Goal: Book appointment/travel/reservation

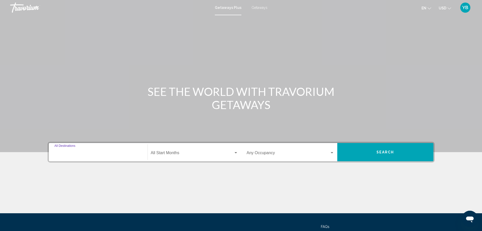
click at [81, 151] on input "Destination All Destinations" at bounding box center [98, 153] width 88 height 5
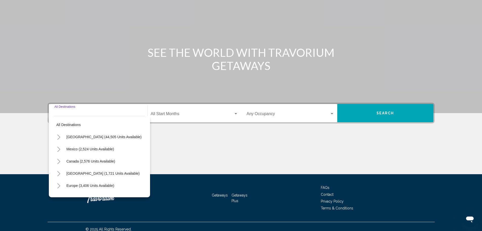
click at [76, 122] on div "Destination All Destinations All destinations [GEOGRAPHIC_DATA] (44,505 units a…" at bounding box center [98, 113] width 94 height 18
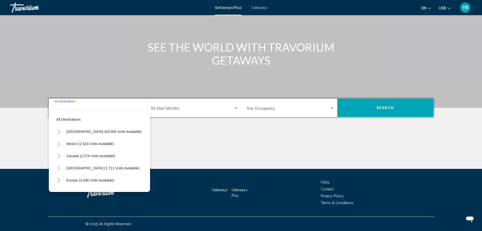
click at [57, 134] on icon "Toggle United States (44,505 units available)" at bounding box center [59, 131] width 4 height 5
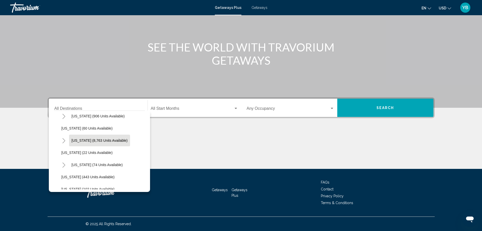
scroll to position [101, 0]
click at [64, 116] on icon "Toggle Florida (8,763 units available)" at bounding box center [64, 115] width 4 height 5
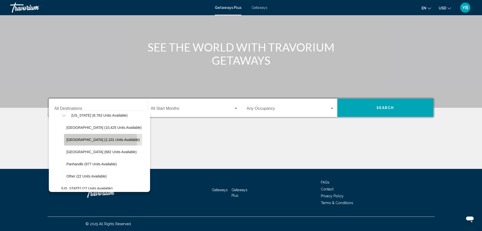
click at [100, 140] on span "[GEOGRAPHIC_DATA] (2,101 units available)" at bounding box center [103, 140] width 73 height 4
type input "**********"
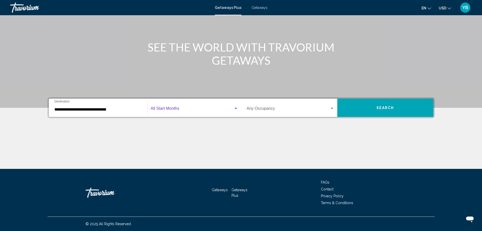
click at [165, 107] on span "Search widget" at bounding box center [192, 109] width 83 height 5
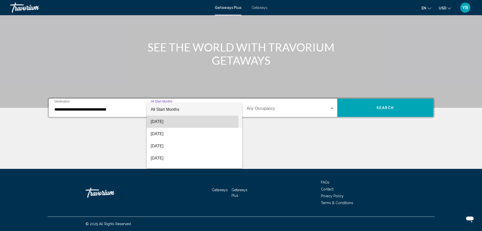
click at [160, 122] on span "[DATE]" at bounding box center [194, 121] width 87 height 12
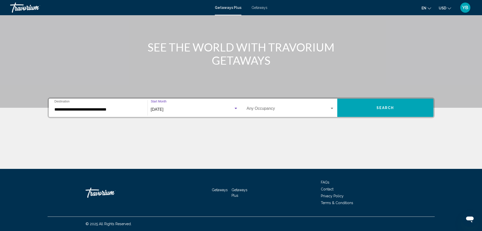
click at [272, 108] on span "Search widget" at bounding box center [288, 109] width 83 height 5
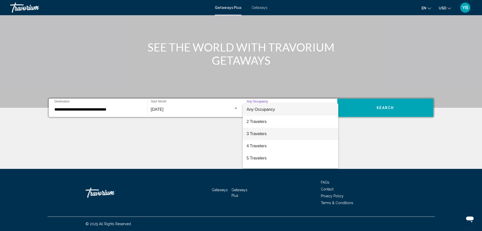
click at [264, 133] on span "3 Travelers" at bounding box center [291, 134] width 88 height 12
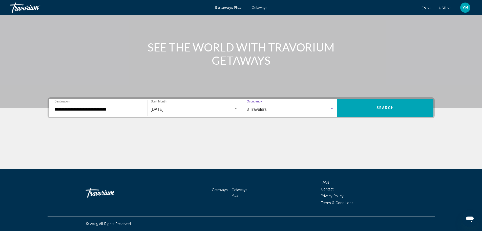
click at [362, 109] on button "Search" at bounding box center [386, 108] width 96 height 18
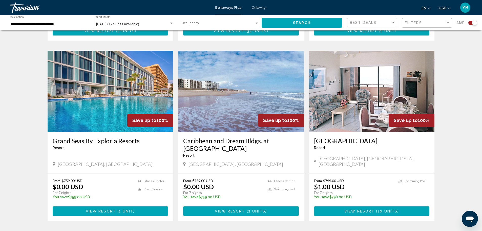
scroll to position [684, 0]
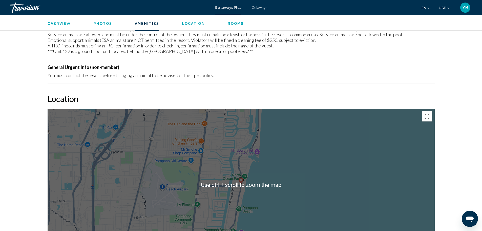
scroll to position [365, 0]
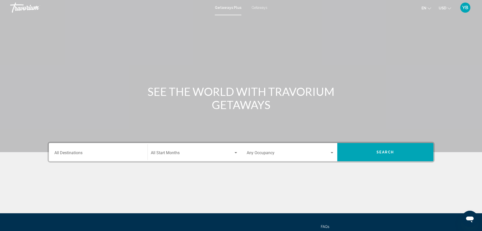
click at [254, 7] on span "Getaways" at bounding box center [260, 8] width 16 height 4
click at [74, 150] on div "Destination All Destinations" at bounding box center [98, 152] width 88 height 16
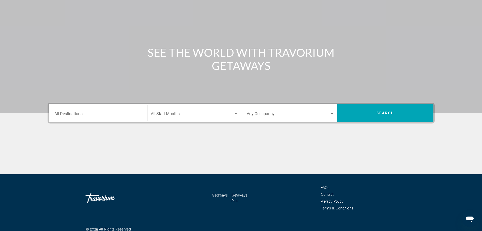
scroll to position [44, 0]
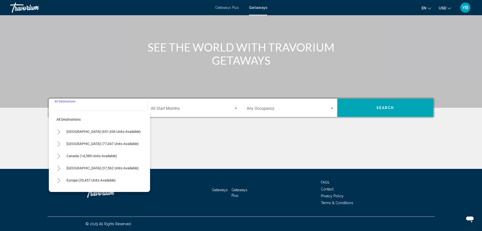
click at [57, 132] on icon "Toggle United States (651,936 units available)" at bounding box center [59, 131] width 4 height 5
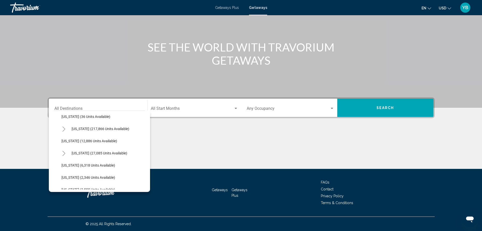
scroll to position [101, 0]
click at [64, 130] on icon "Toggle Florida (217,866 units available)" at bounding box center [64, 127] width 4 height 5
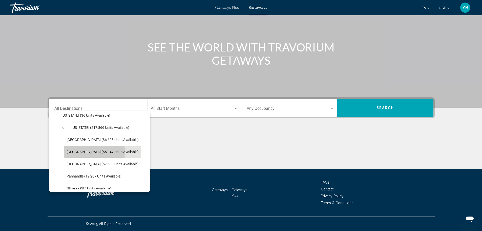
click at [94, 152] on span "[GEOGRAPHIC_DATA] (65,047 units available)" at bounding box center [103, 152] width 72 height 4
type input "**********"
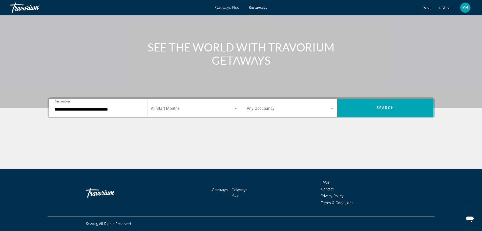
click at [179, 105] on div "Start Month All Start Months" at bounding box center [194, 108] width 87 height 16
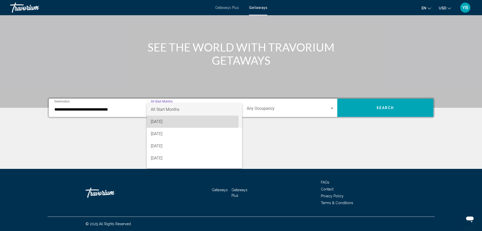
click at [169, 121] on span "[DATE]" at bounding box center [194, 121] width 87 height 12
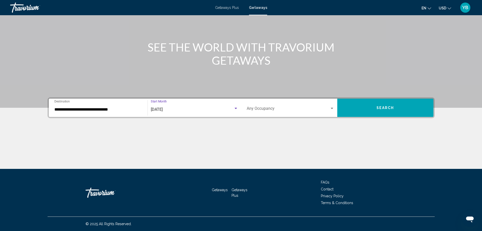
click at [333, 108] on div "Search widget" at bounding box center [332, 108] width 3 height 1
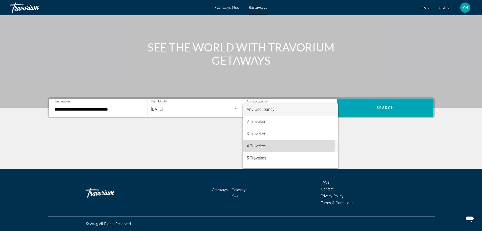
click at [267, 145] on span "4 Travelers" at bounding box center [291, 146] width 88 height 12
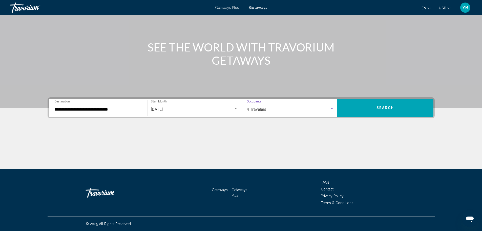
click at [364, 107] on button "Search" at bounding box center [386, 108] width 96 height 18
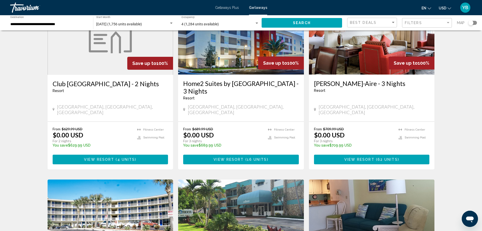
scroll to position [253, 0]
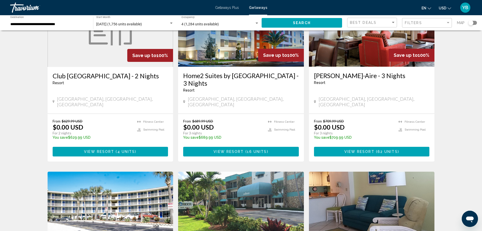
click at [363, 150] on span "View Resort" at bounding box center [360, 152] width 30 height 4
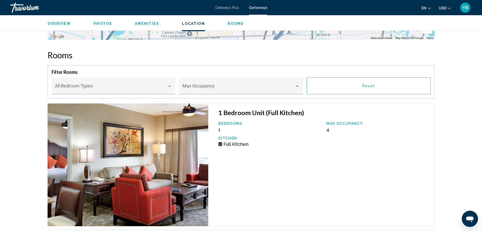
scroll to position [836, 0]
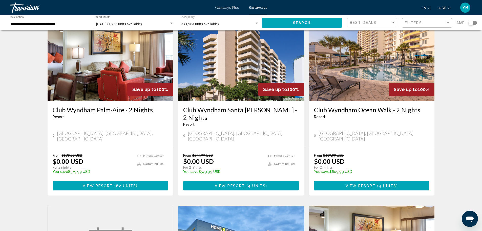
scroll to position [51, 0]
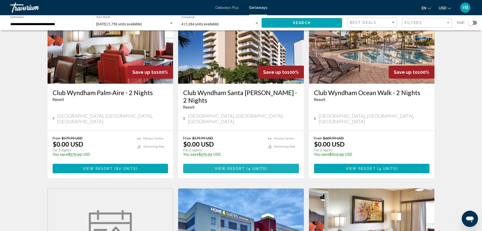
click at [233, 166] on span "View Resort" at bounding box center [230, 168] width 30 height 4
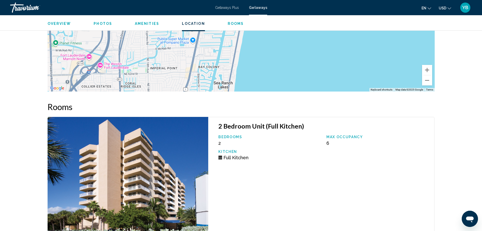
scroll to position [886, 0]
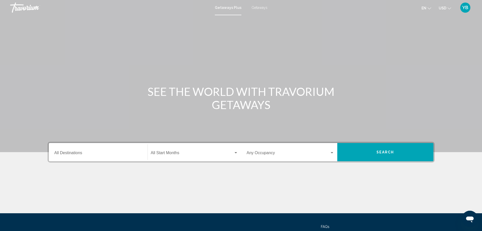
click at [261, 8] on span "Getaways" at bounding box center [260, 8] width 16 height 4
click at [72, 150] on div "Destination All Destinations" at bounding box center [98, 152] width 88 height 16
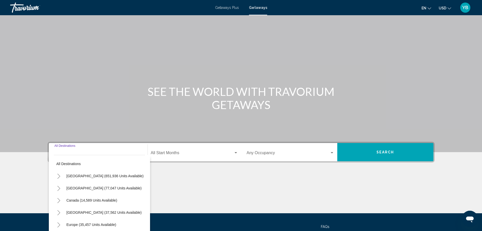
scroll to position [44, 0]
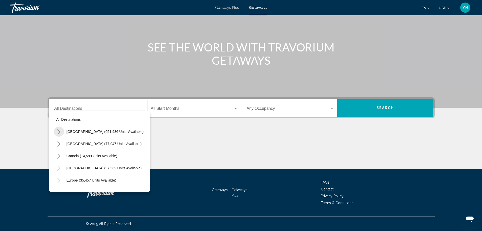
click at [57, 132] on icon "Toggle United States (651,936 units available)" at bounding box center [59, 131] width 4 height 5
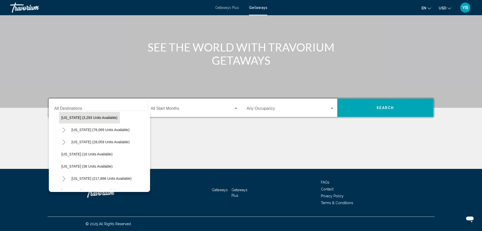
scroll to position [101, 0]
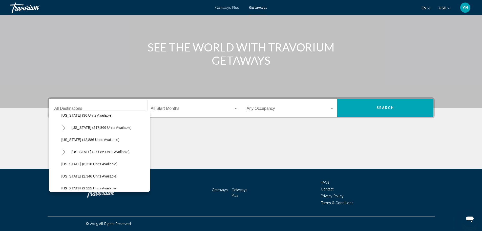
click at [63, 128] on icon "Toggle Florida (217,866 units available)" at bounding box center [64, 127] width 4 height 5
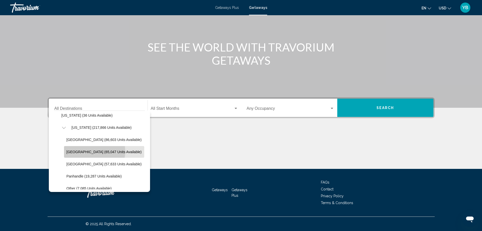
click at [90, 151] on span "[GEOGRAPHIC_DATA] (65,047 units available)" at bounding box center [104, 152] width 75 height 4
type input "**********"
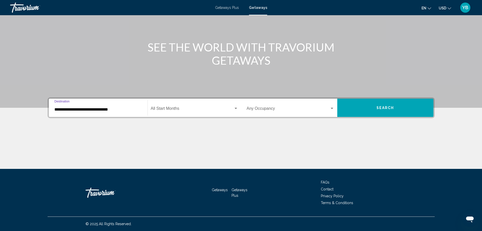
click at [196, 109] on span "Search widget" at bounding box center [192, 109] width 83 height 5
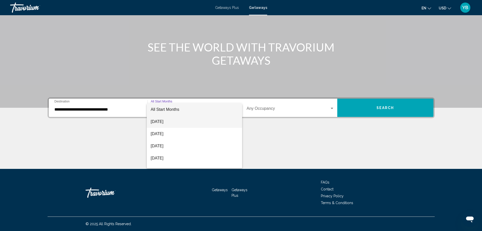
click at [164, 121] on span "[DATE]" at bounding box center [194, 121] width 87 height 12
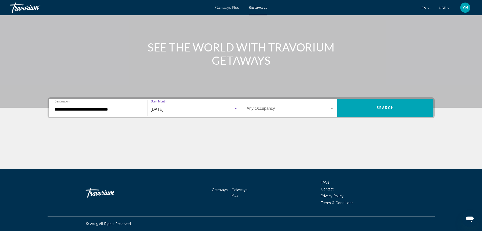
click at [274, 109] on span "Search widget" at bounding box center [288, 109] width 83 height 5
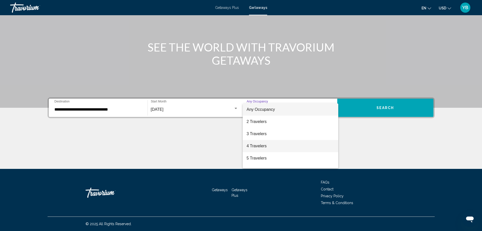
click at [266, 144] on span "4 Travelers" at bounding box center [291, 146] width 88 height 12
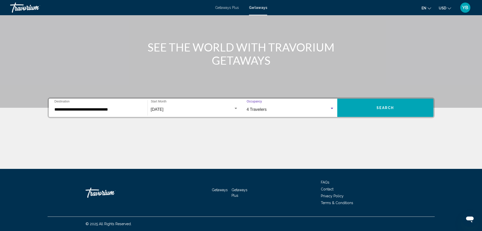
click at [372, 107] on button "Search" at bounding box center [386, 108] width 96 height 18
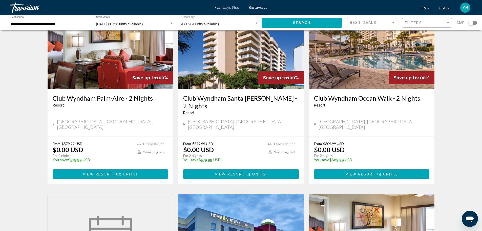
scroll to position [76, 0]
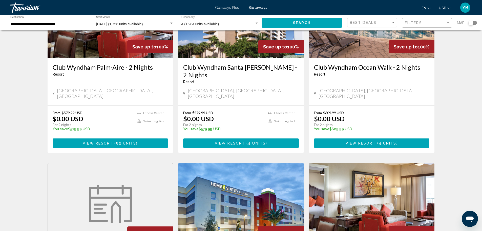
click at [244, 141] on span "View Resort ( 4 units )" at bounding box center [241, 143] width 52 height 4
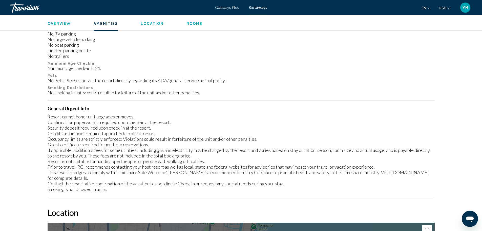
scroll to position [170, 0]
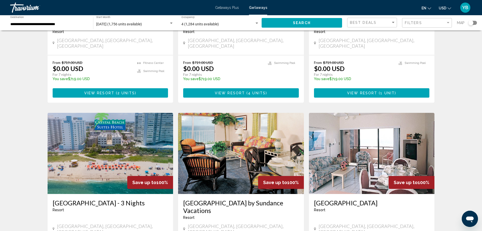
scroll to position [532, 0]
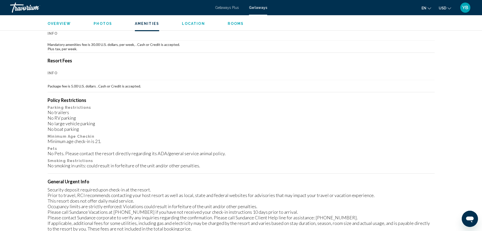
scroll to position [374, 0]
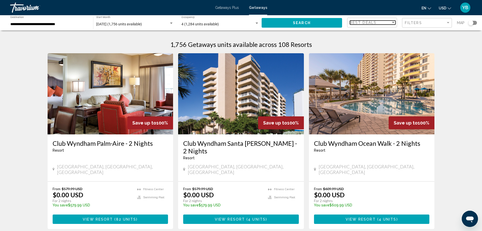
click at [384, 22] on div "Best Deals" at bounding box center [370, 23] width 41 height 4
click at [425, 41] on div at bounding box center [241, 115] width 482 height 231
click at [425, 22] on div "Filters" at bounding box center [425, 23] width 41 height 4
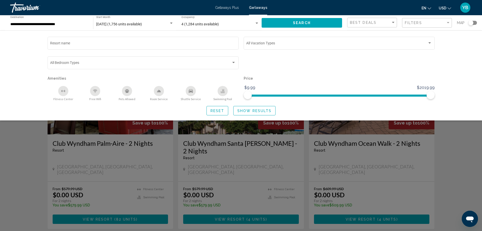
click at [31, 151] on div "Search widget" at bounding box center [241, 153] width 482 height 155
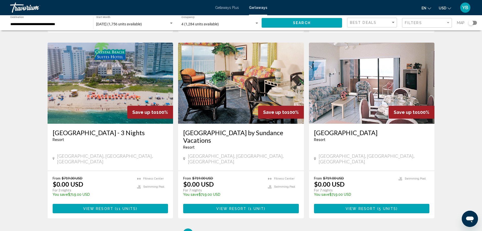
scroll to position [610, 0]
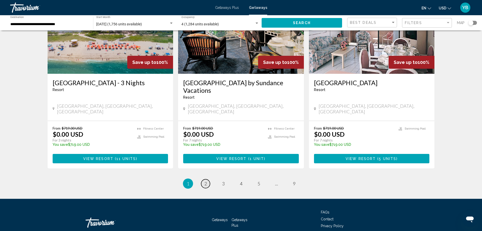
click at [207, 181] on span "2" at bounding box center [206, 184] width 3 height 6
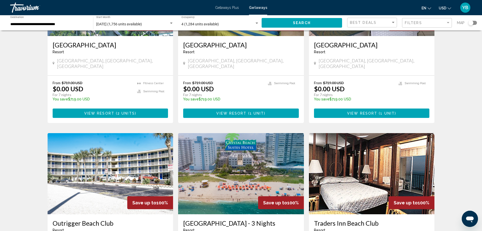
scroll to position [101, 0]
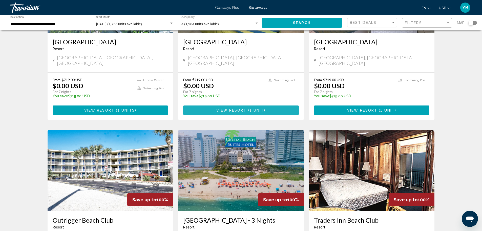
click at [229, 105] on button "View Resort ( 1 unit )" at bounding box center [241, 109] width 116 height 9
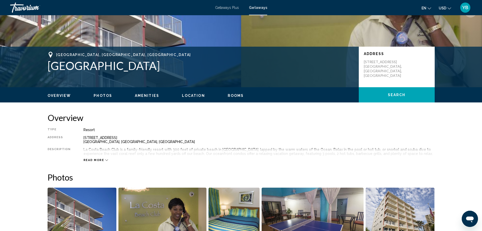
scroll to position [75, 0]
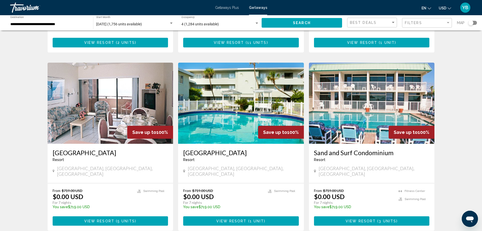
scroll to position [431, 0]
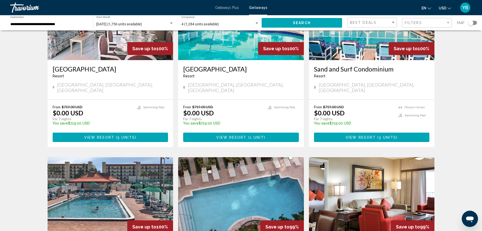
click at [94, 135] on span "View Resort" at bounding box center [99, 137] width 30 height 4
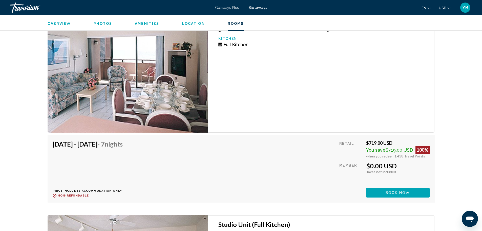
scroll to position [785, 0]
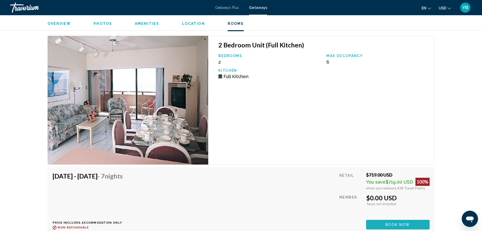
click at [391, 220] on button "Book now" at bounding box center [398, 224] width 64 height 9
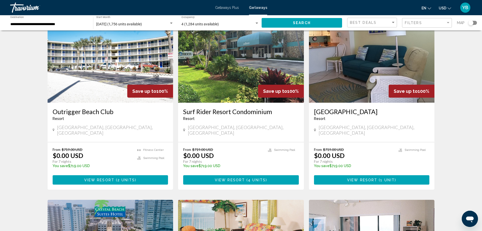
scroll to position [405, 0]
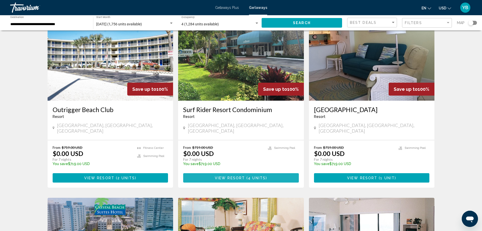
click at [243, 176] on span "View Resort" at bounding box center [230, 178] width 30 height 4
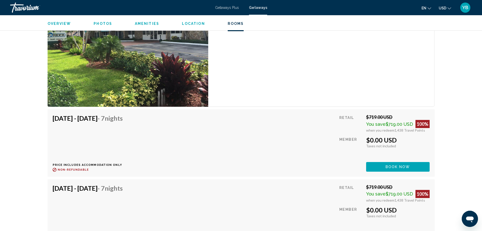
scroll to position [810, 0]
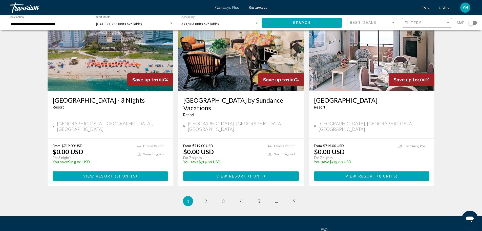
scroll to position [610, 0]
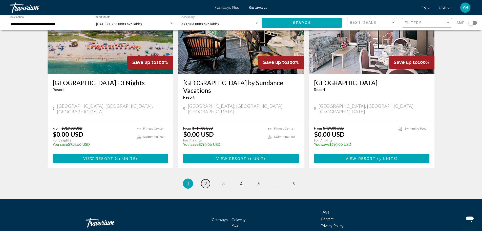
click at [205, 181] on span "2" at bounding box center [206, 184] width 3 height 6
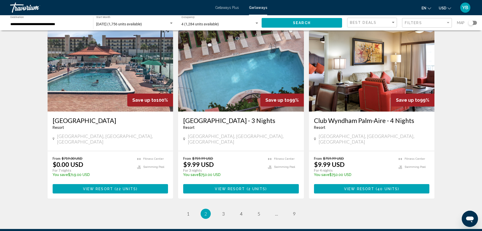
scroll to position [532, 0]
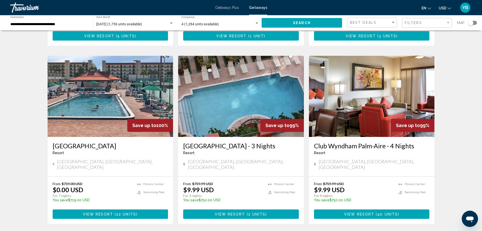
click at [238, 212] on span "View Resort" at bounding box center [230, 214] width 30 height 4
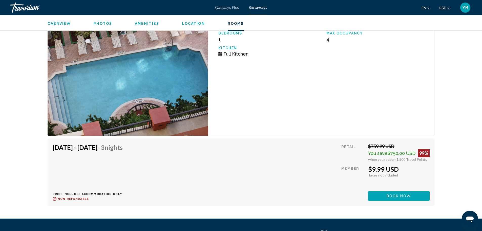
scroll to position [856, 0]
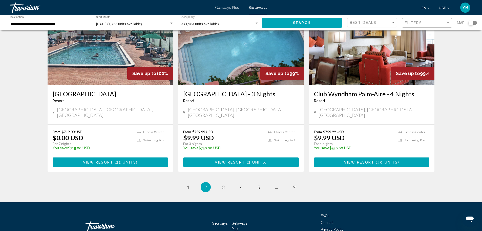
scroll to position [603, 0]
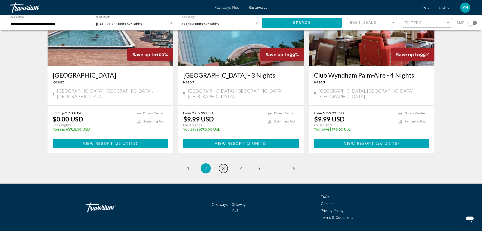
click at [222, 164] on link "page 3" at bounding box center [223, 168] width 9 height 9
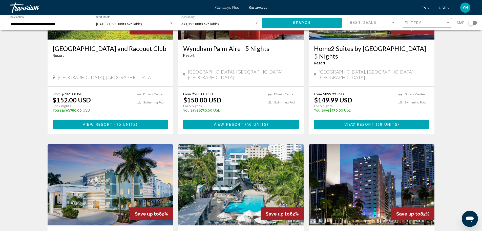
scroll to position [101, 0]
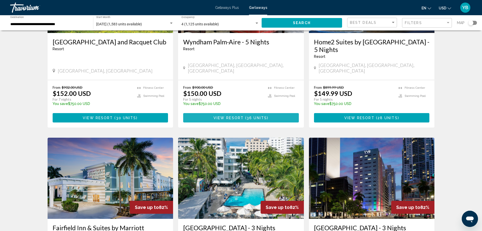
click at [236, 116] on span "View Resort" at bounding box center [229, 118] width 30 height 4
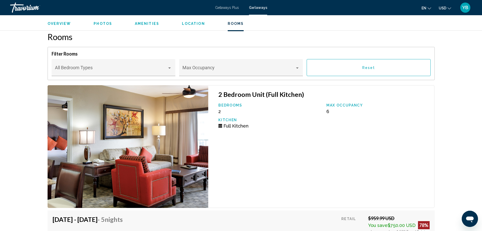
scroll to position [988, 0]
